Goal: Use online tool/utility

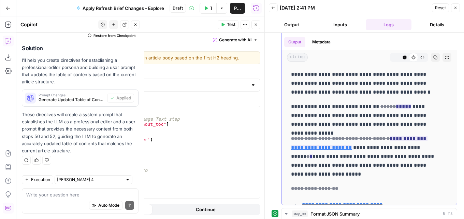
scroll to position [98, 0]
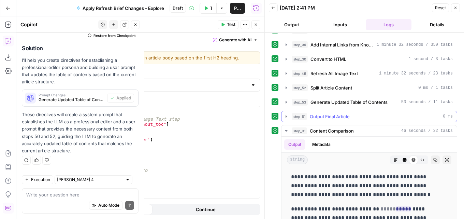
click at [343, 115] on span "Output Final Article" at bounding box center [330, 116] width 40 height 7
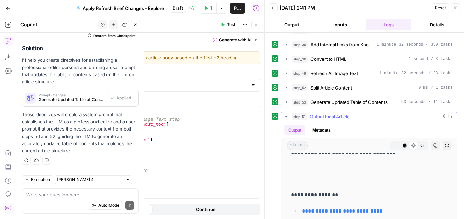
scroll to position [102, 0]
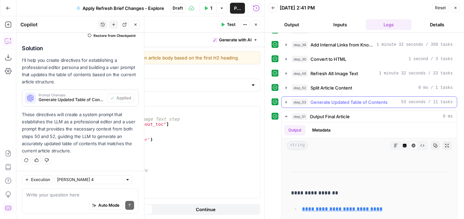
click at [349, 103] on span "Generate Updated Table of Contents" at bounding box center [348, 102] width 77 height 7
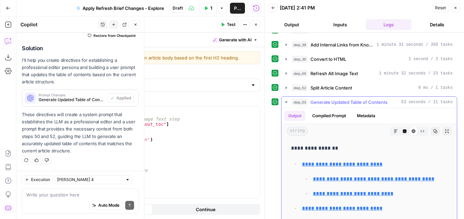
click at [349, 103] on span "Generate Updated Table of Contents" at bounding box center [348, 102] width 77 height 7
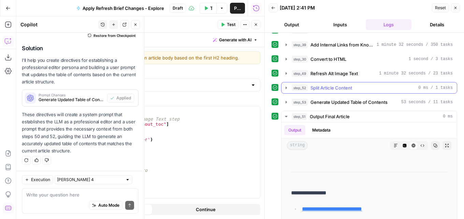
click at [344, 88] on span "Split Article Content" at bounding box center [331, 87] width 42 height 7
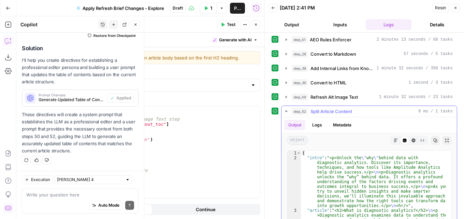
scroll to position [63, 0]
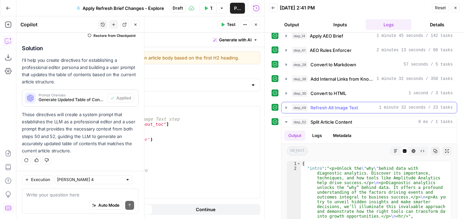
click at [352, 104] on button "step_49 Refresh Alt Image Text 1 minute 32 seconds / 23 tasks" at bounding box center [368, 107] width 175 height 11
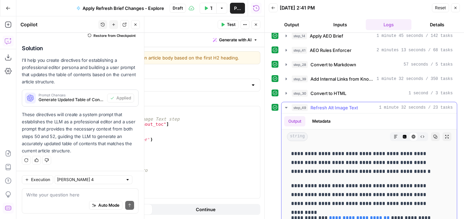
scroll to position [68, 0]
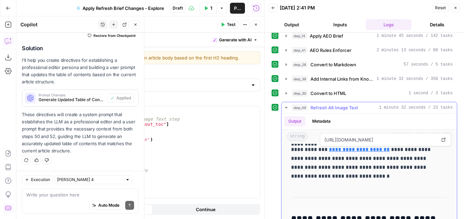
click at [394, 136] on span "[URL][DOMAIN_NAME]" at bounding box center [380, 139] width 115 height 12
click at [403, 138] on icon "button" at bounding box center [405, 137] width 4 height 4
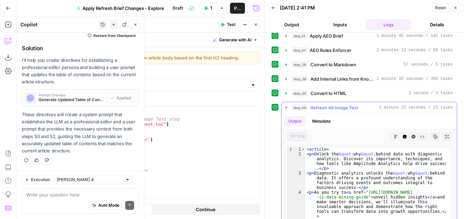
scroll to position [20, 0]
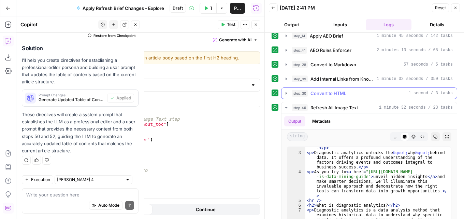
click at [345, 92] on span "Convert to HTML" at bounding box center [328, 93] width 36 height 7
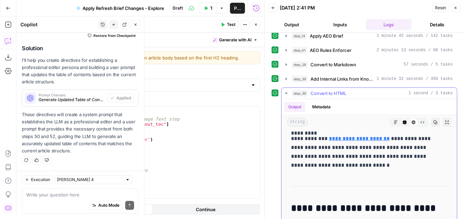
scroll to position [68, 0]
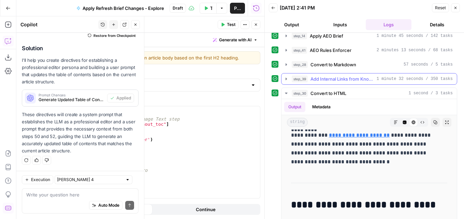
click at [351, 76] on span "Add Internal Links from Knowledge Base - Fork" at bounding box center [341, 78] width 63 height 7
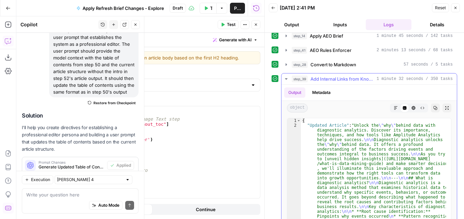
scroll to position [876, 0]
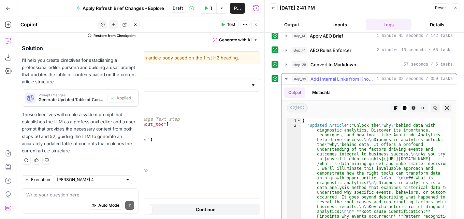
click at [394, 106] on icon "button" at bounding box center [396, 108] width 4 height 4
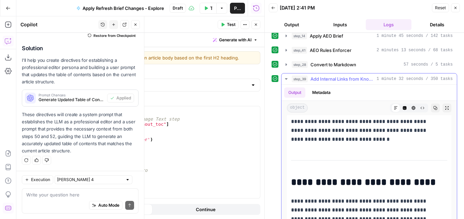
scroll to position [102, 0]
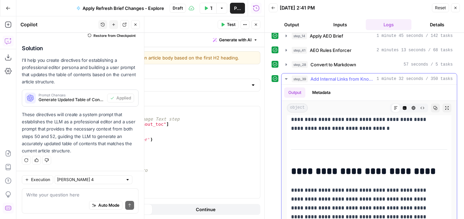
click at [350, 77] on span "Add Internal Links from Knowledge Base - Fork" at bounding box center [341, 78] width 63 height 7
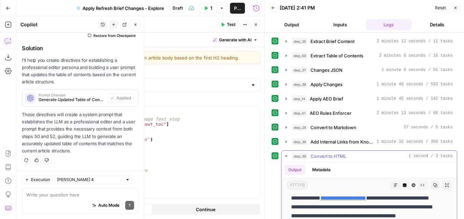
scroll to position [0, 0]
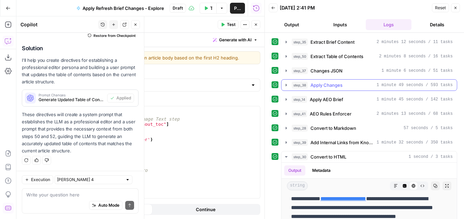
click at [341, 86] on span "Apply Changes" at bounding box center [326, 85] width 32 height 7
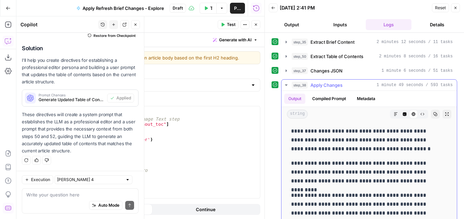
scroll to position [68, 0]
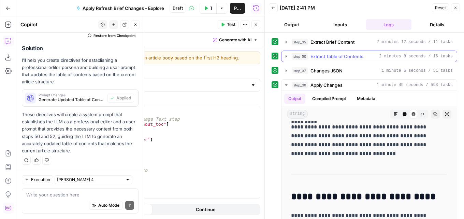
click at [349, 56] on span "Extract Table of Contents" at bounding box center [336, 56] width 53 height 7
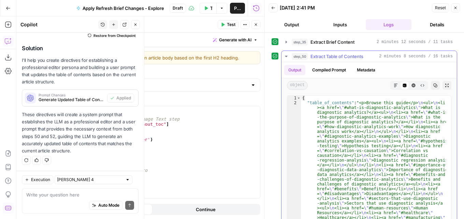
click at [394, 85] on icon "button" at bounding box center [396, 85] width 4 height 4
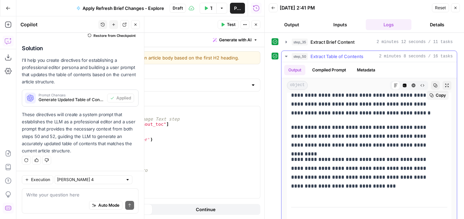
scroll to position [375, 0]
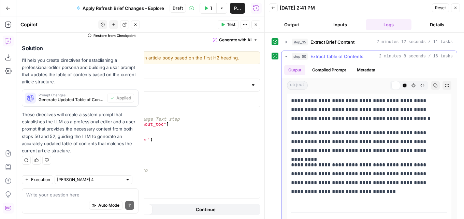
click at [326, 54] on span "Extract Table of Contents" at bounding box center [336, 56] width 53 height 7
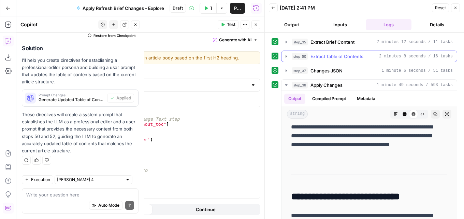
click at [338, 57] on span "Extract Table of Contents" at bounding box center [336, 56] width 53 height 7
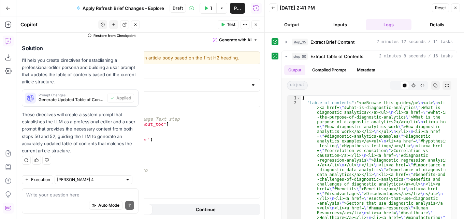
click at [264, 61] on div "true false false true false true Workflow Set Inputs Inputs LLM · GPT-4.1 Extra…" at bounding box center [140, 117] width 248 height 202
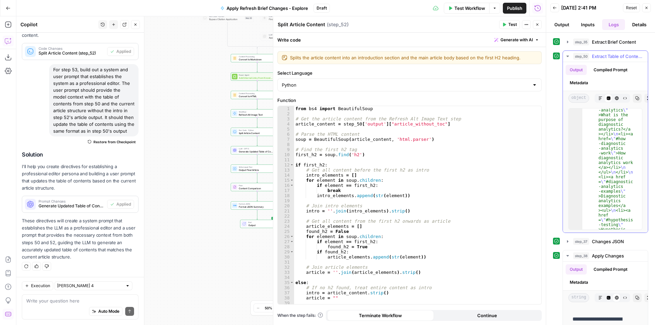
scroll to position [123, 0]
click at [378, 151] on body "Amplitude New Home Browse Insights Opportunities Your Data Recent Grids Content…" at bounding box center [327, 162] width 655 height 325
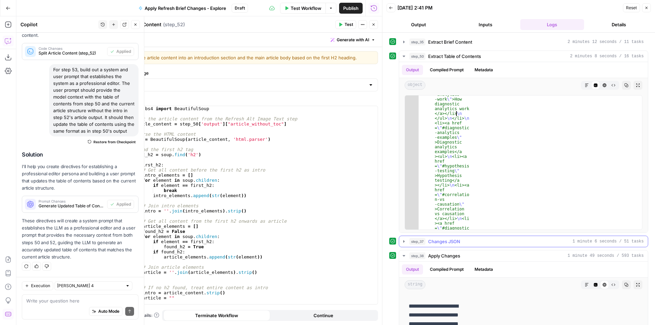
type textarea "**********"
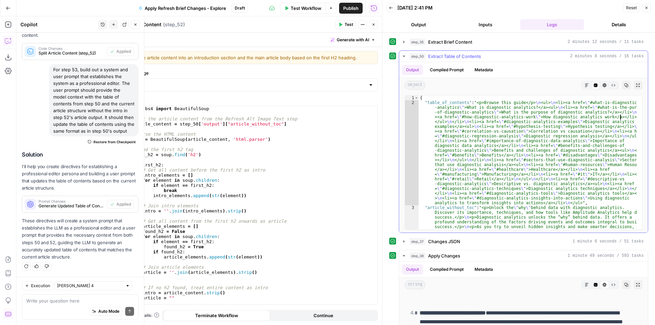
scroll to position [0, 0]
